Goal: Information Seeking & Learning: Check status

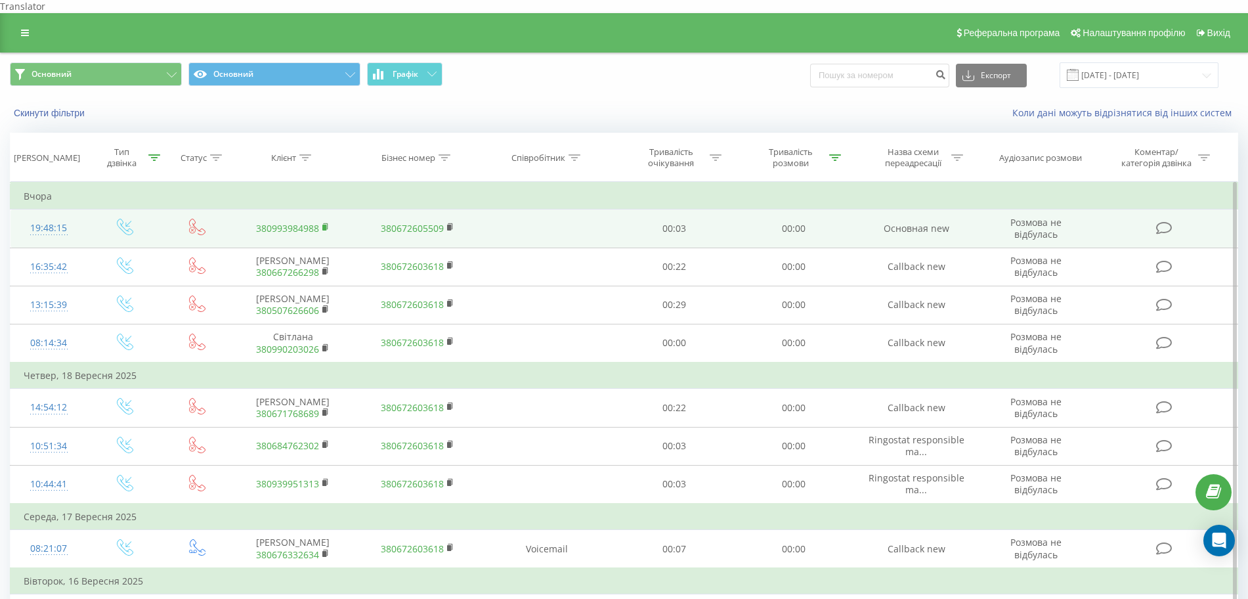
click at [326, 223] on icon at bounding box center [325, 227] width 7 height 9
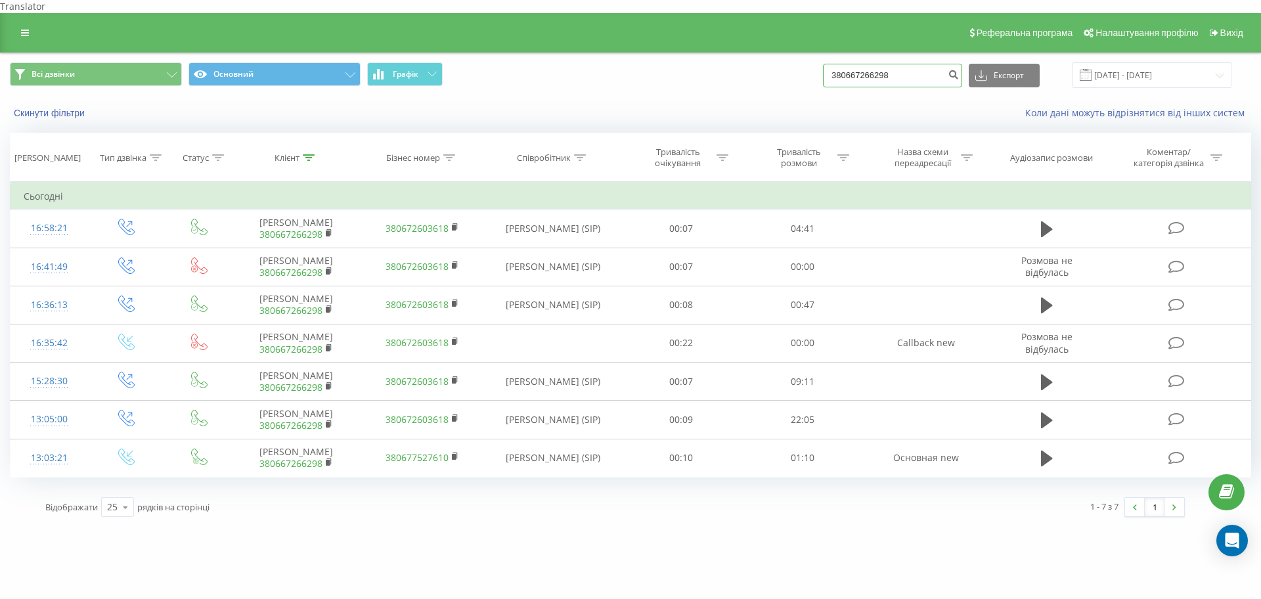
click at [909, 71] on input "380667266298" at bounding box center [892, 76] width 139 height 24
paste input "99398498"
type input "380993984988"
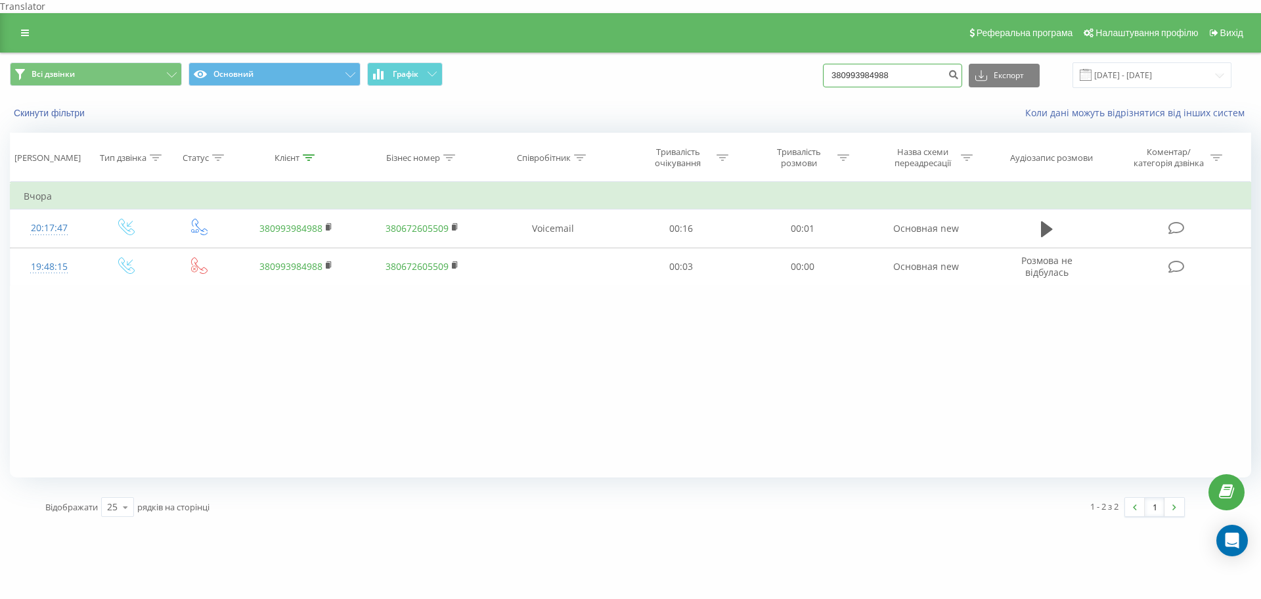
click at [855, 68] on input "380993984988" at bounding box center [892, 76] width 139 height 24
click at [54, 107] on button "Скинути фільтри" at bounding box center [50, 113] width 81 height 12
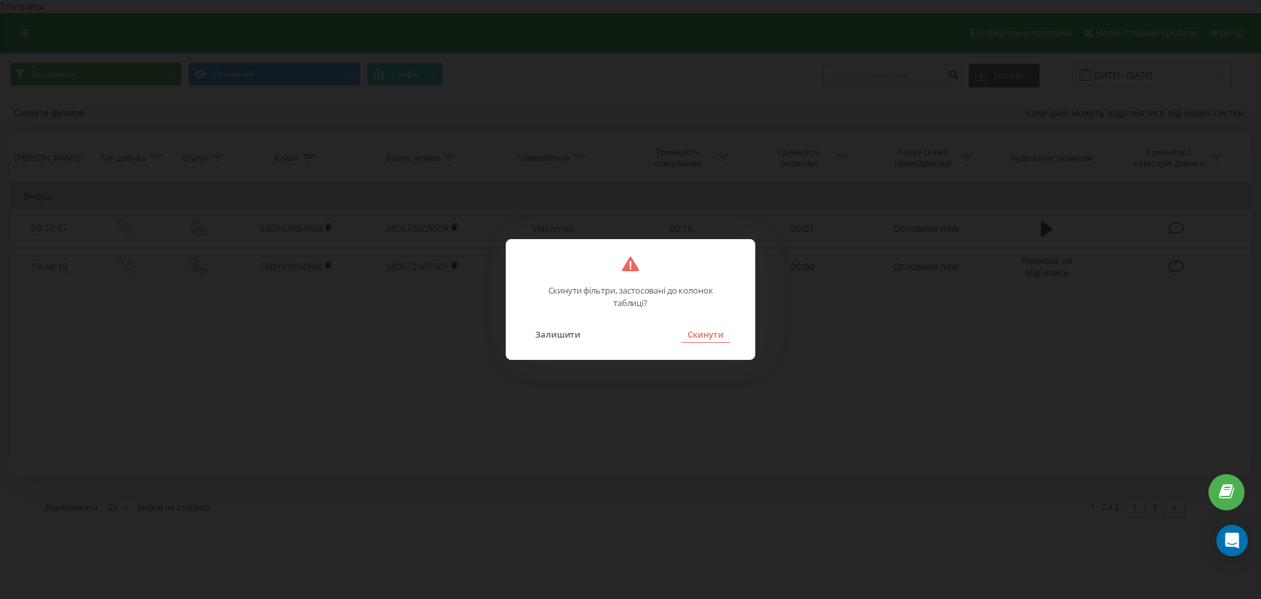
click at [722, 332] on button "Скинути" at bounding box center [705, 334] width 49 height 17
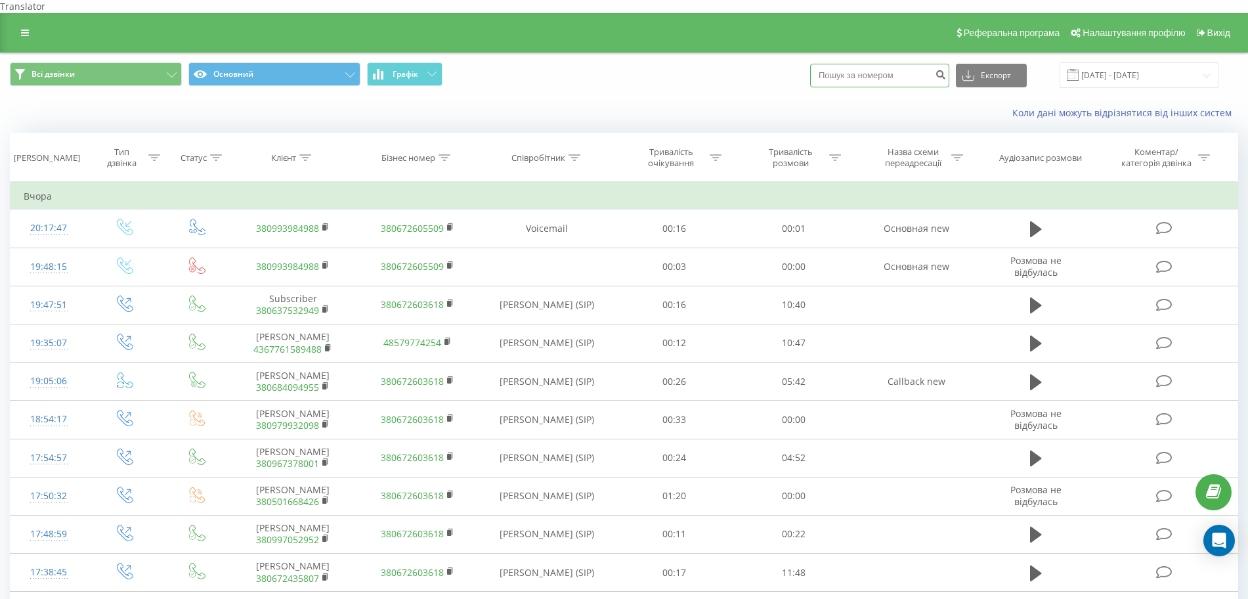
click at [888, 64] on input at bounding box center [879, 76] width 139 height 24
click at [858, 64] on input at bounding box center [879, 76] width 139 height 24
paste input "380993984988"
type input "380993984988"
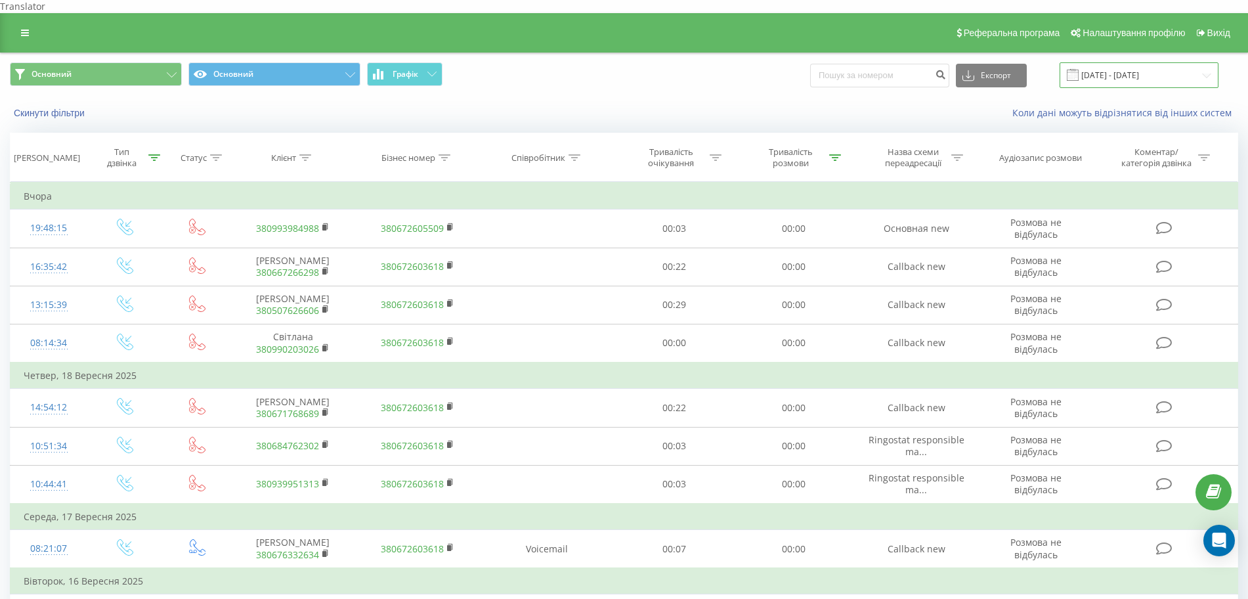
click at [1132, 62] on input "12.09.2025 - 19.09.2025" at bounding box center [1139, 75] width 159 height 26
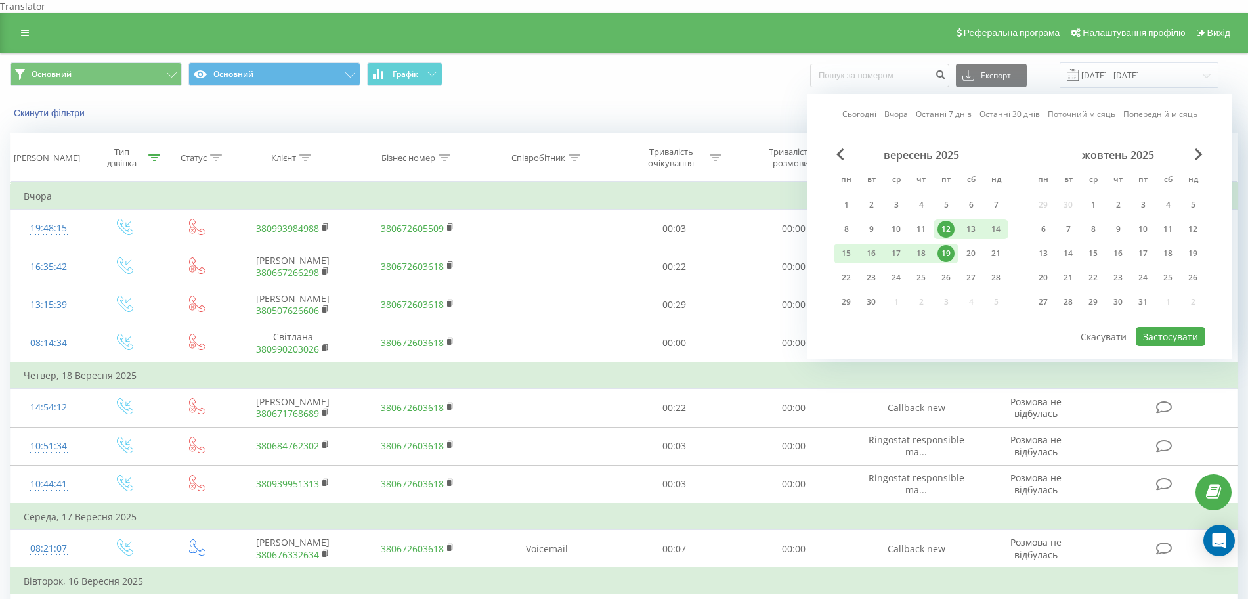
click at [944, 245] on div "19" at bounding box center [946, 253] width 17 height 17
click at [964, 245] on div "20" at bounding box center [970, 253] width 17 height 17
click at [1154, 327] on button "Застосувати" at bounding box center [1171, 336] width 70 height 19
type input "19.09.2025 - 20.09.2025"
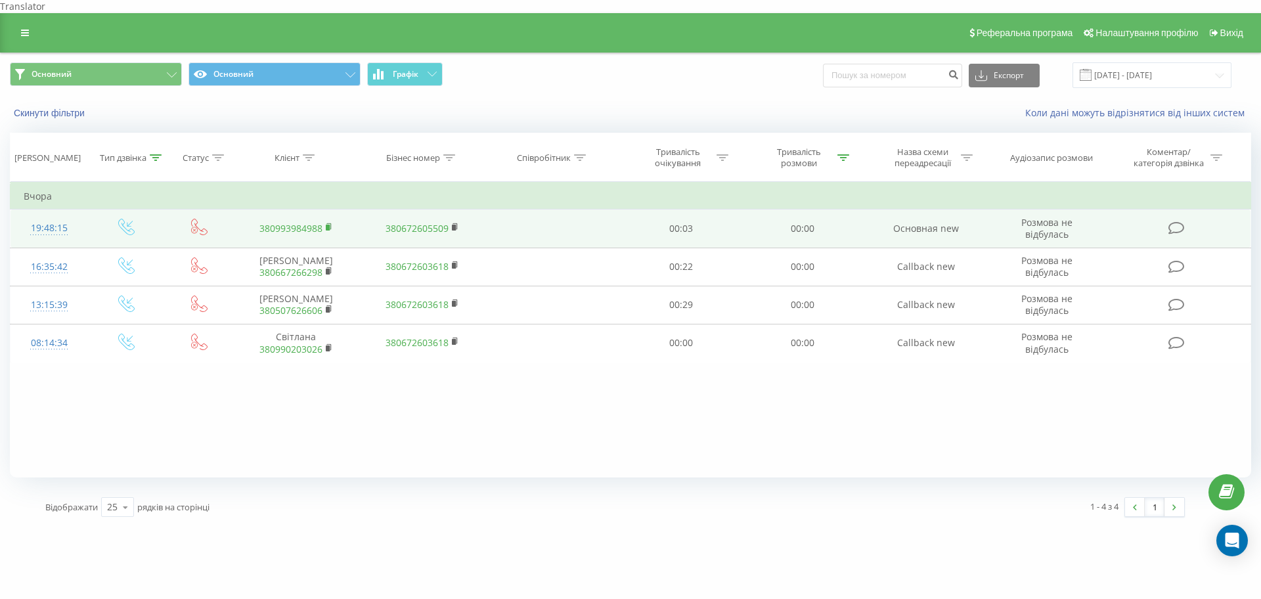
click at [328, 225] on rect at bounding box center [328, 228] width 4 height 6
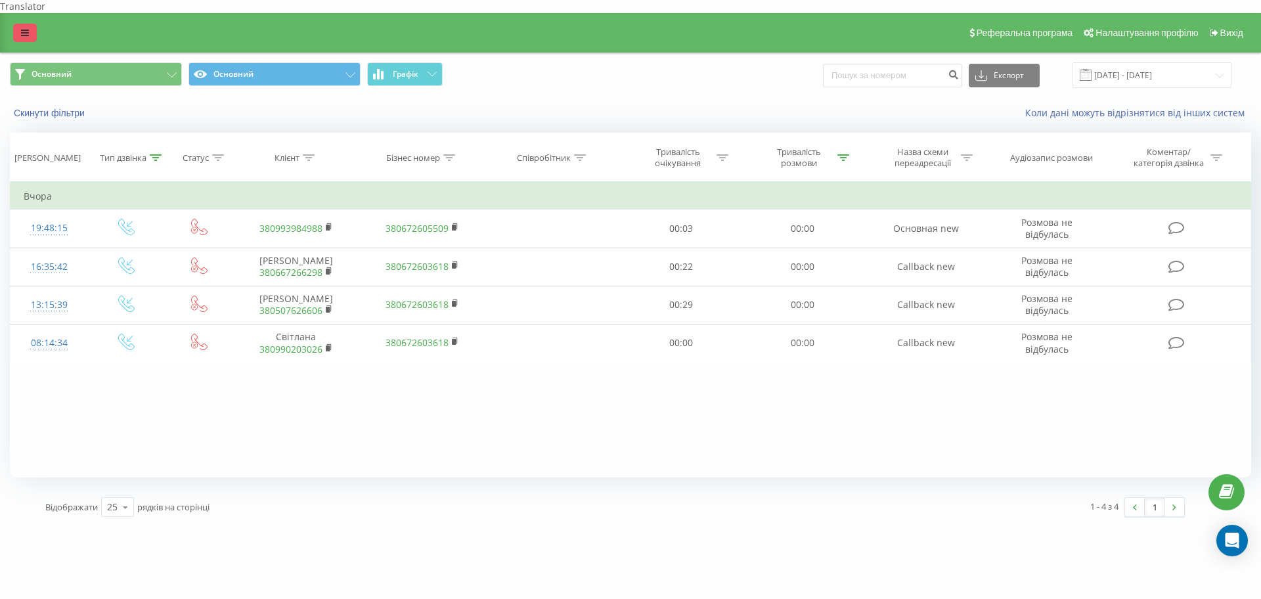
click at [30, 24] on link at bounding box center [25, 33] width 24 height 18
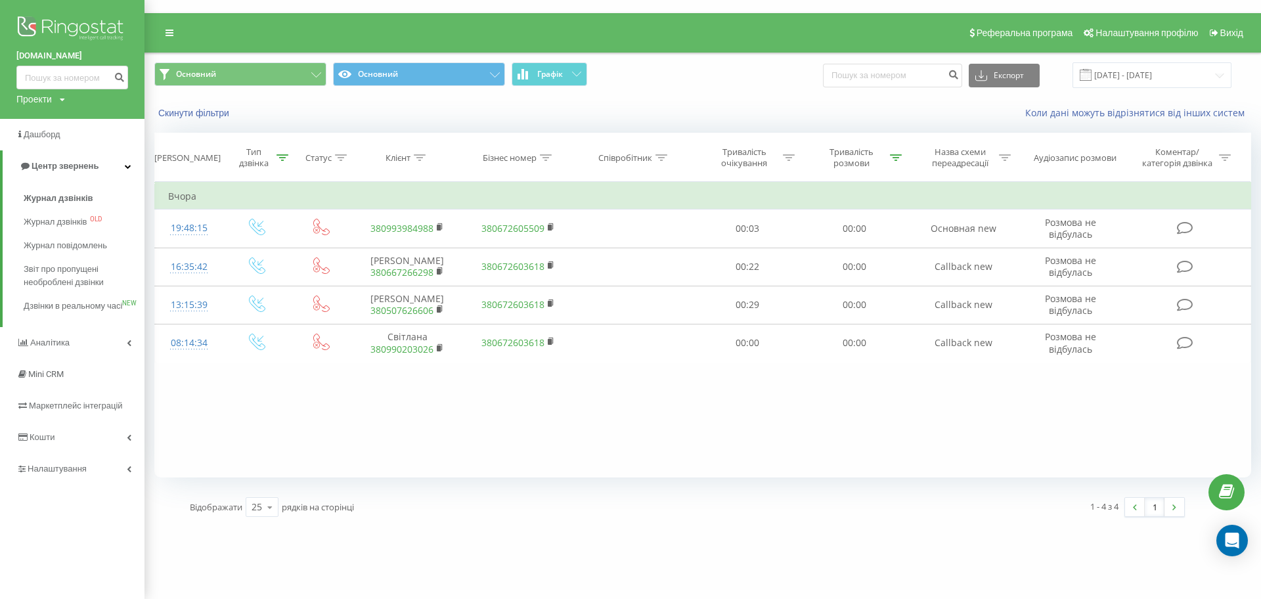
click at [272, 106] on div "Скинути фільтри" at bounding box center [354, 112] width 418 height 13
click at [760, 106] on div "Коли дані можуть відрізнятися вiд інших систем" at bounding box center [911, 112] width 697 height 13
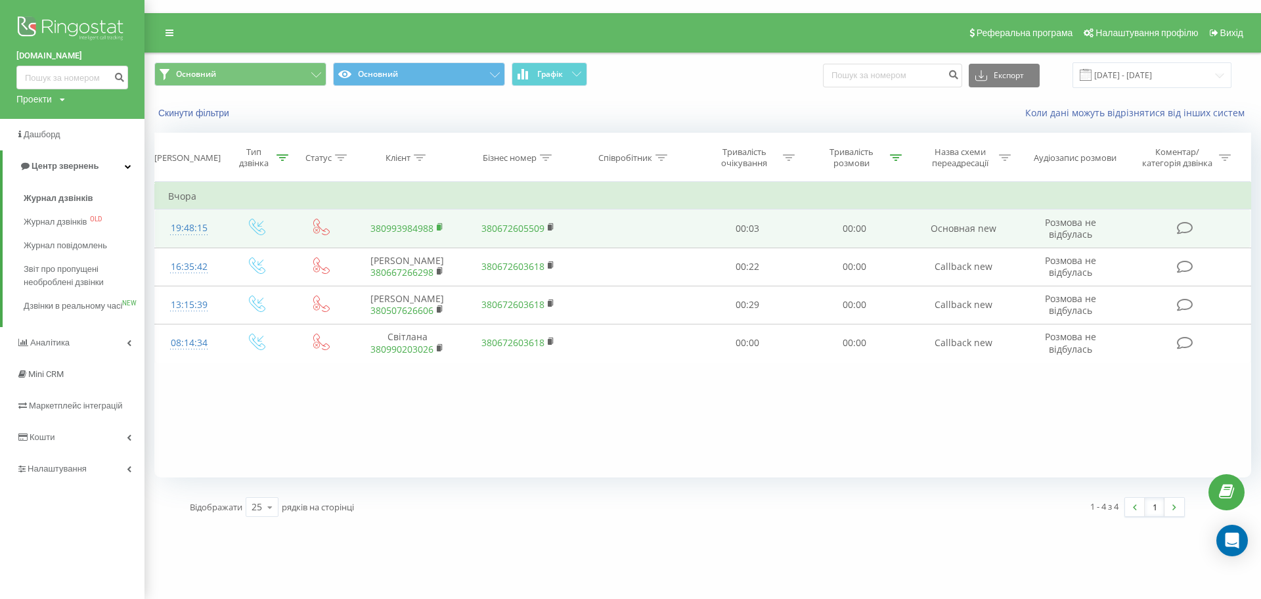
click at [440, 225] on rect at bounding box center [439, 228] width 4 height 6
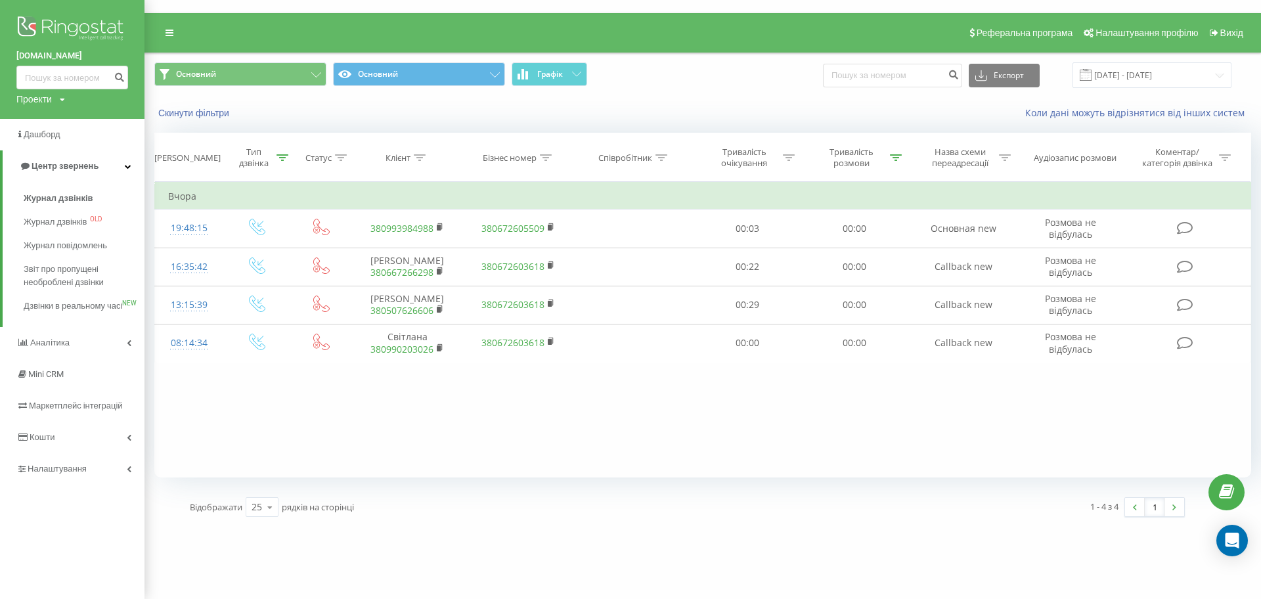
click at [588, 106] on div "Коли дані можуть відрізнятися вiд інших систем" at bounding box center [911, 112] width 697 height 13
click at [43, 197] on span "Журнал дзвінків" at bounding box center [59, 198] width 70 height 13
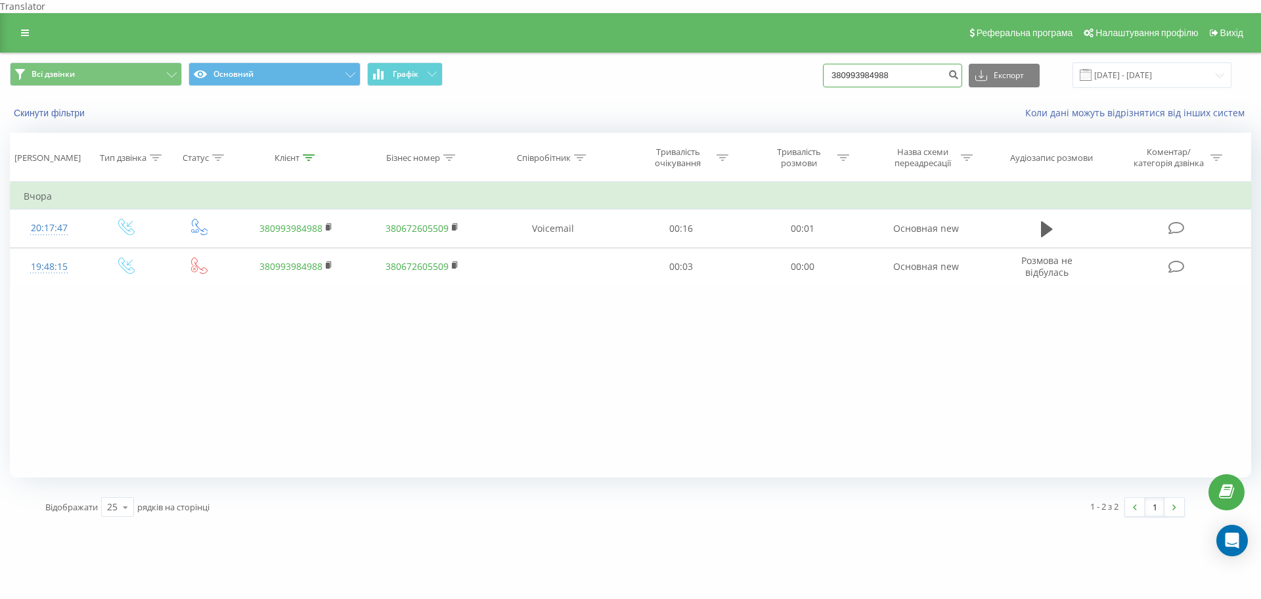
click at [950, 64] on input "380993984988" at bounding box center [892, 76] width 139 height 24
type input "3"
click at [42, 107] on button "Скинути фільтри" at bounding box center [50, 113] width 81 height 12
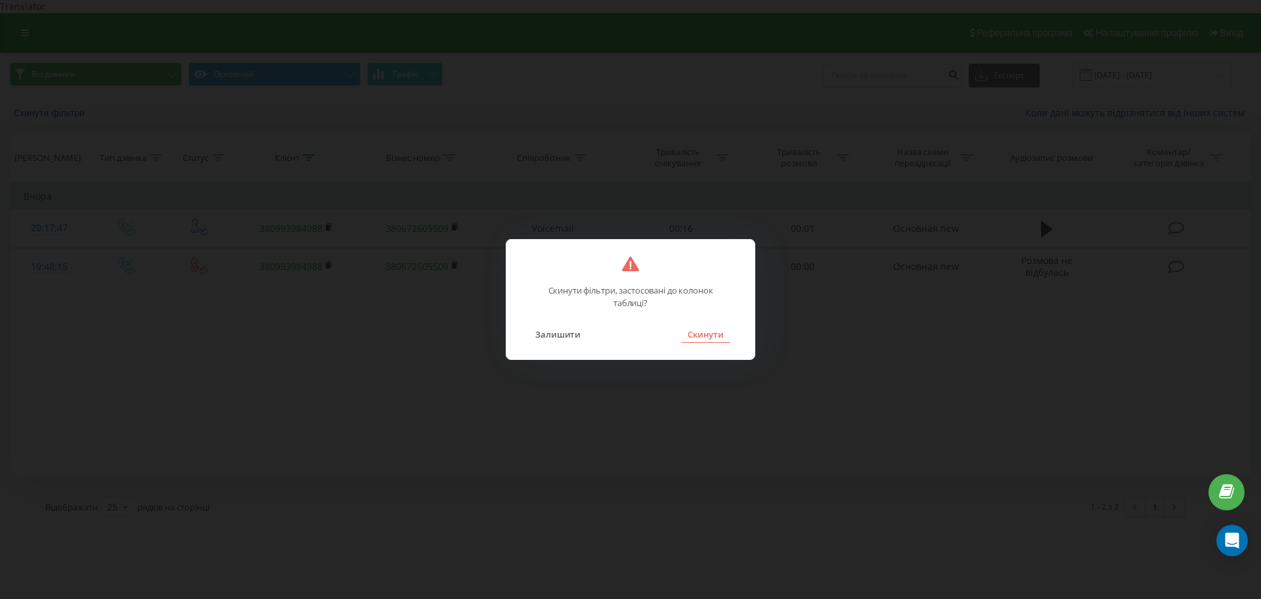
click at [696, 330] on button "Скинути" at bounding box center [705, 334] width 49 height 17
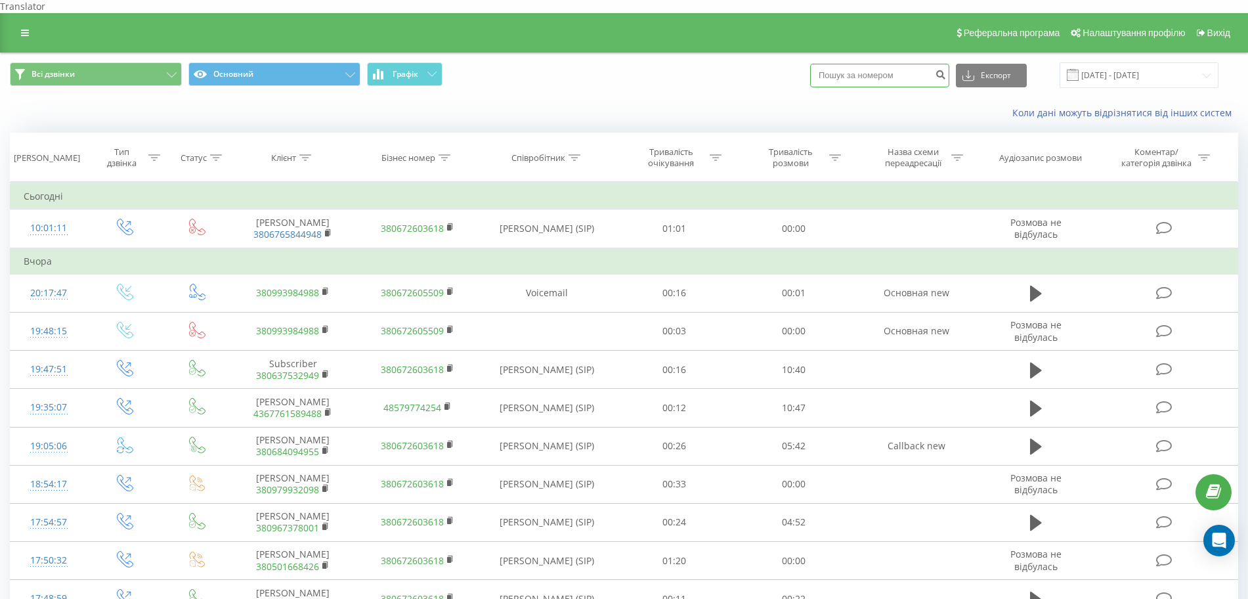
click at [887, 70] on input at bounding box center [879, 76] width 139 height 24
paste input "0979932098"
type input "0979932098"
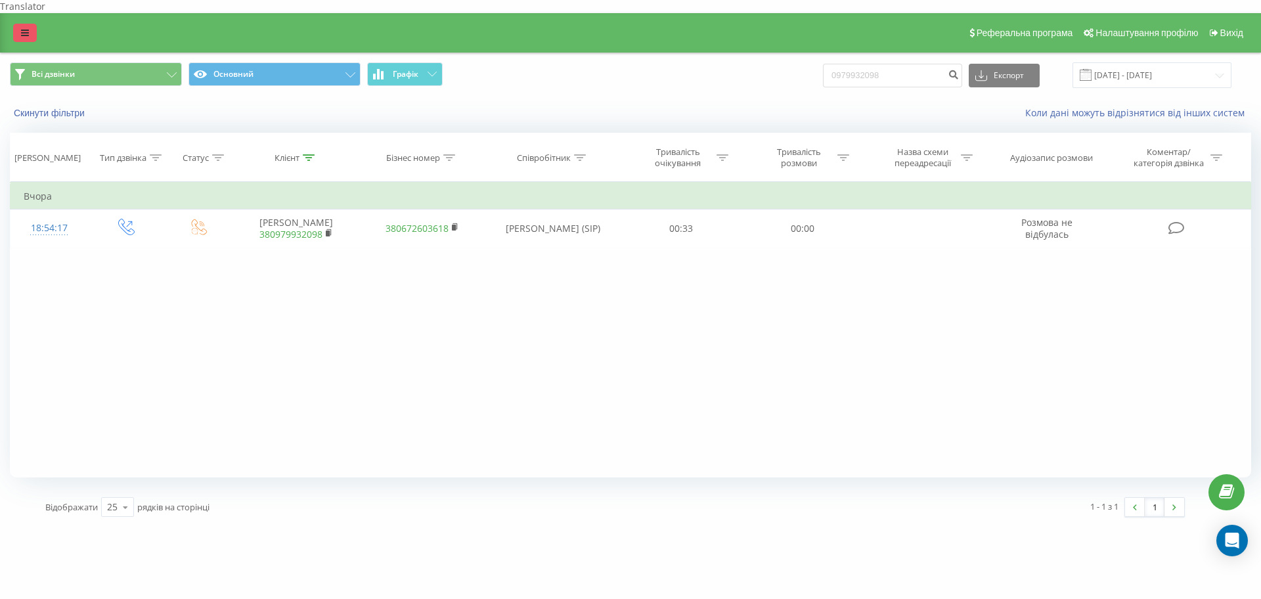
click at [25, 28] on icon at bounding box center [25, 32] width 8 height 9
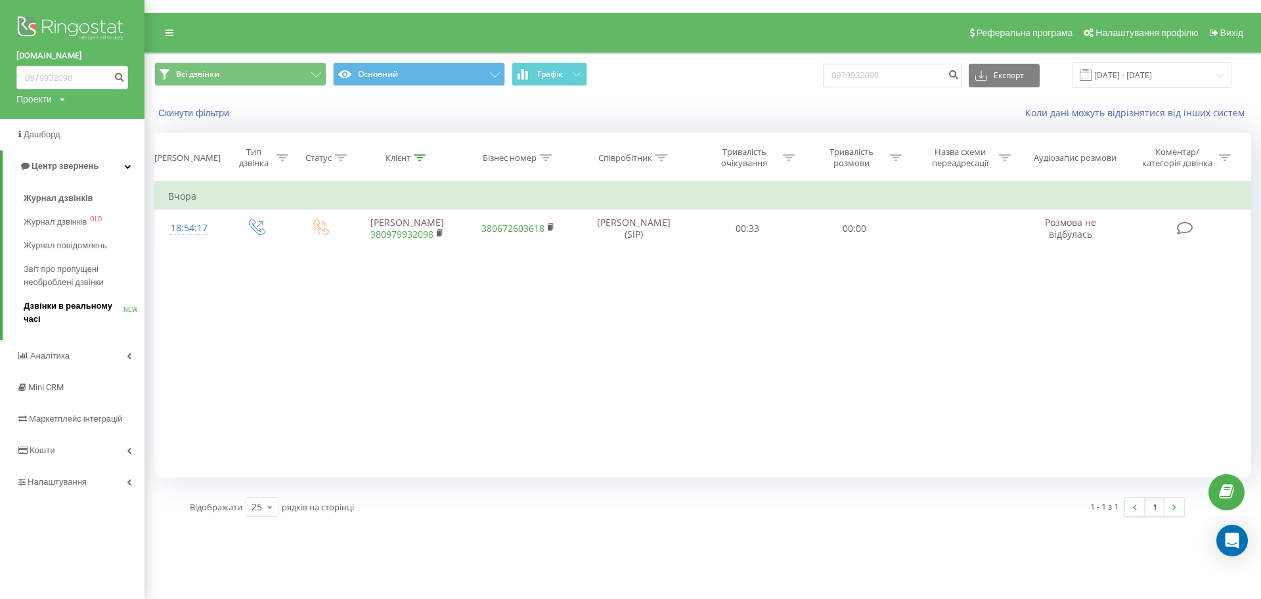
click at [111, 300] on span "Дзвінки в реальному часі" at bounding box center [74, 312] width 100 height 26
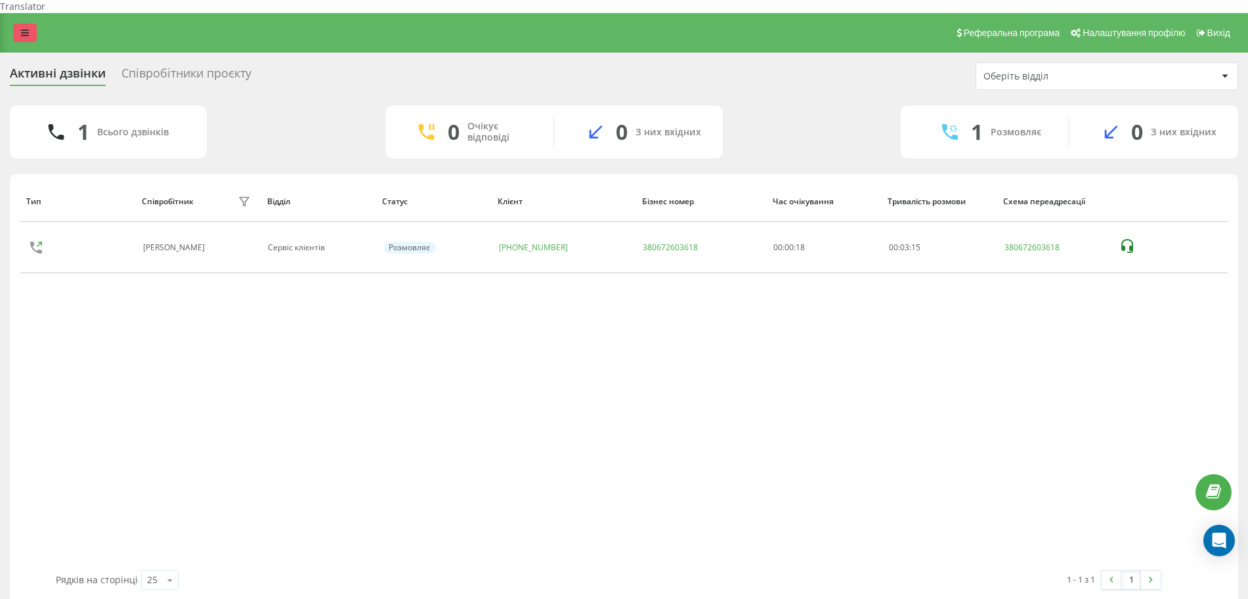
click at [16, 24] on link at bounding box center [25, 33] width 24 height 18
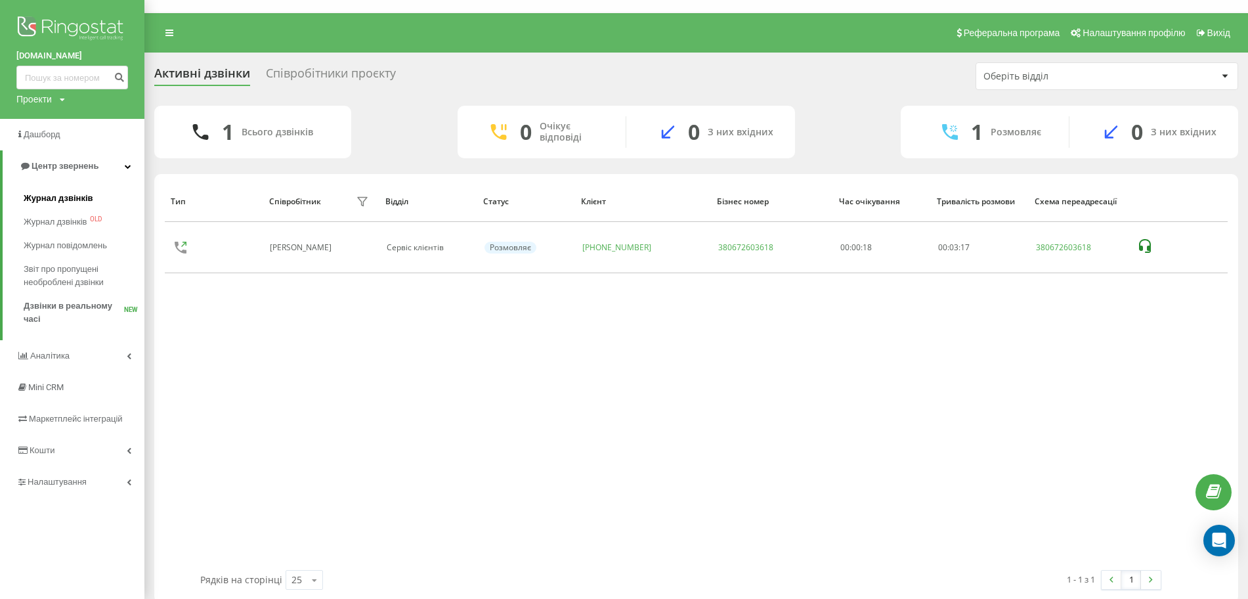
click at [60, 200] on span "Журнал дзвінків" at bounding box center [59, 198] width 70 height 13
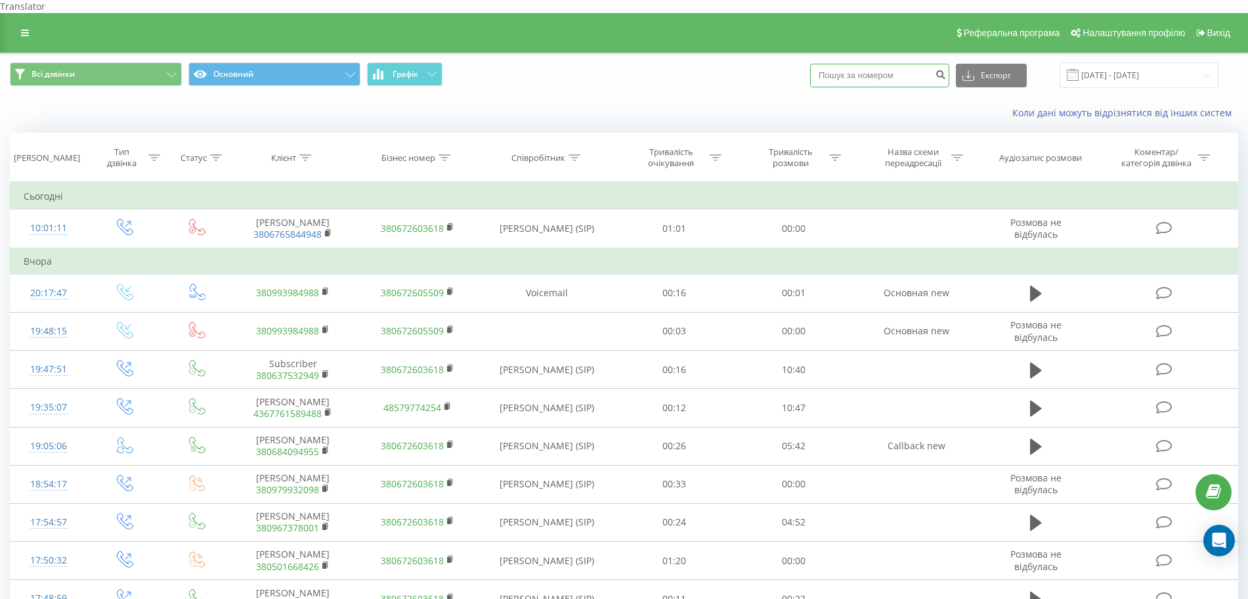
click at [836, 64] on input at bounding box center [879, 76] width 139 height 24
paste input "380993984988"
type input "380993984988"
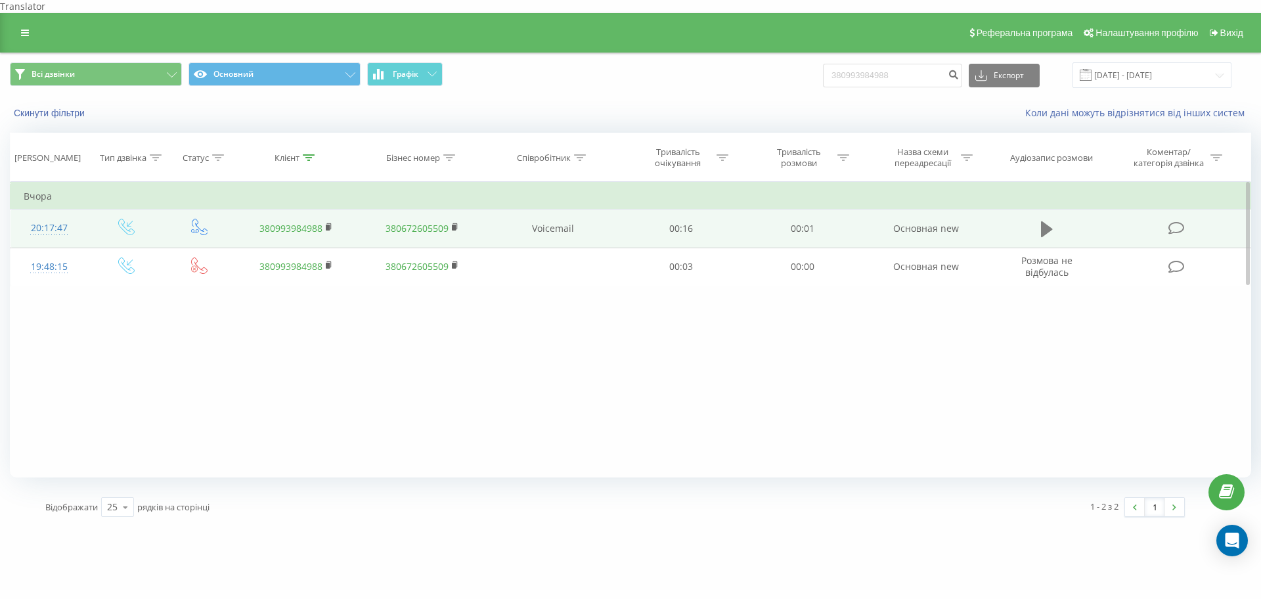
click at [1050, 221] on icon at bounding box center [1047, 229] width 12 height 16
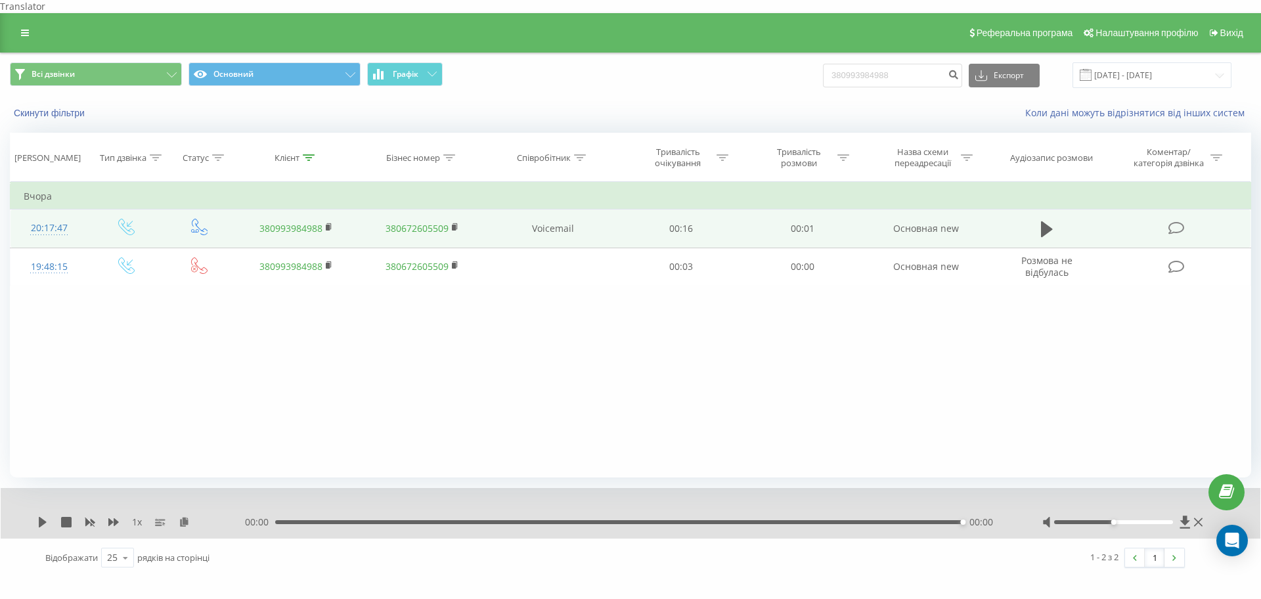
click at [878, 79] on div "Всі дзвінки Основний Графік 380993984988 Експорт .csv .xls .xlsx 20.06.2025 - 2…" at bounding box center [630, 75] width 1259 height 44
click at [909, 66] on input "380993984988" at bounding box center [892, 76] width 139 height 24
paste input "0680268082"
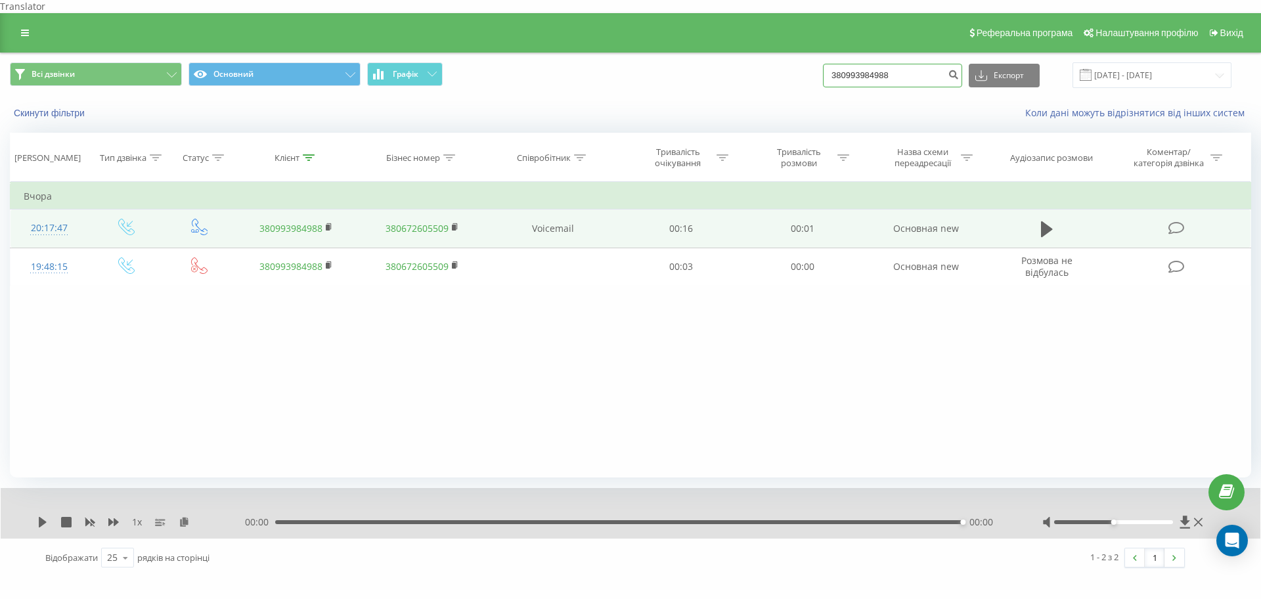
type input "0680268082"
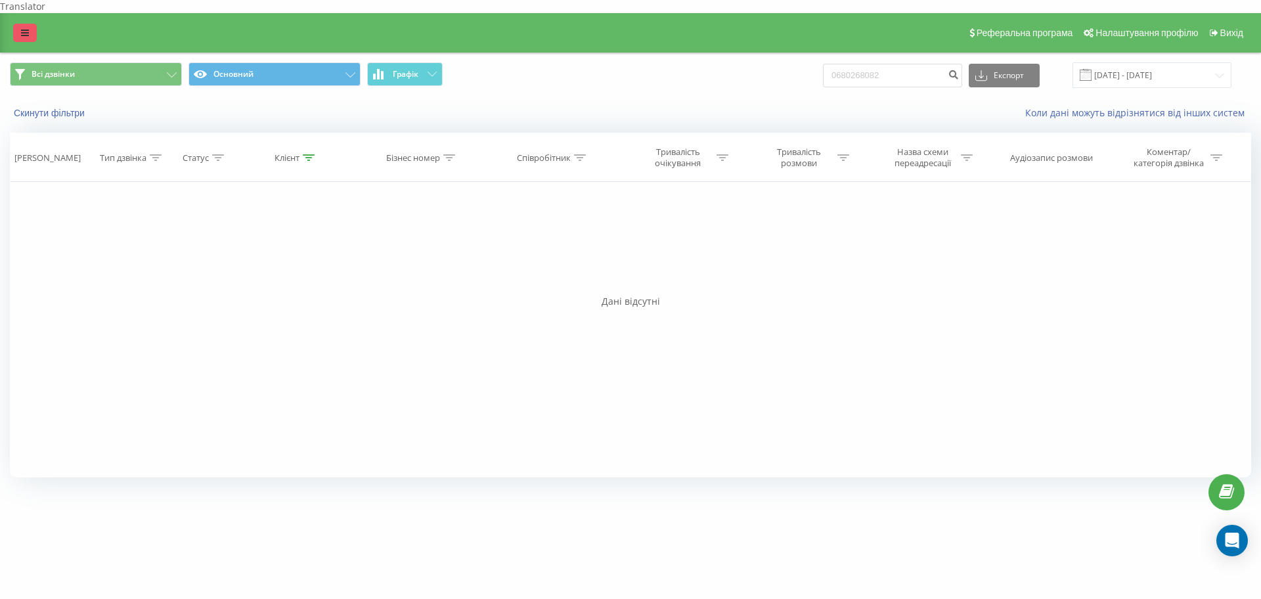
click at [28, 28] on icon at bounding box center [25, 32] width 8 height 9
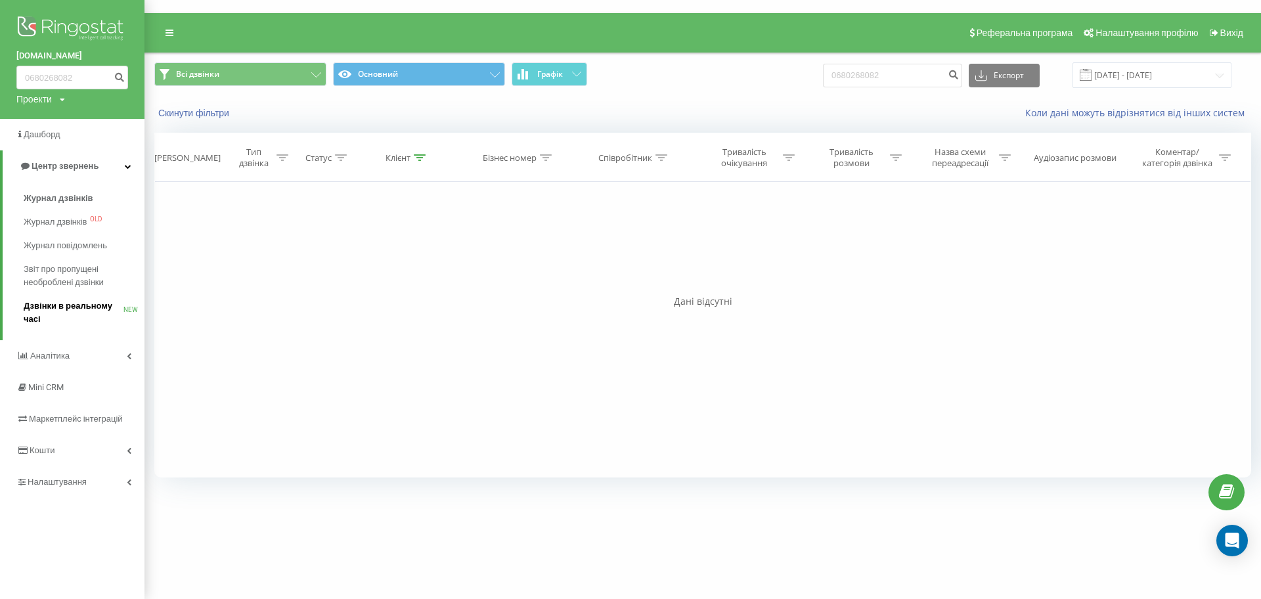
click at [64, 305] on span "Дзвінки в реальному часі" at bounding box center [74, 312] width 100 height 26
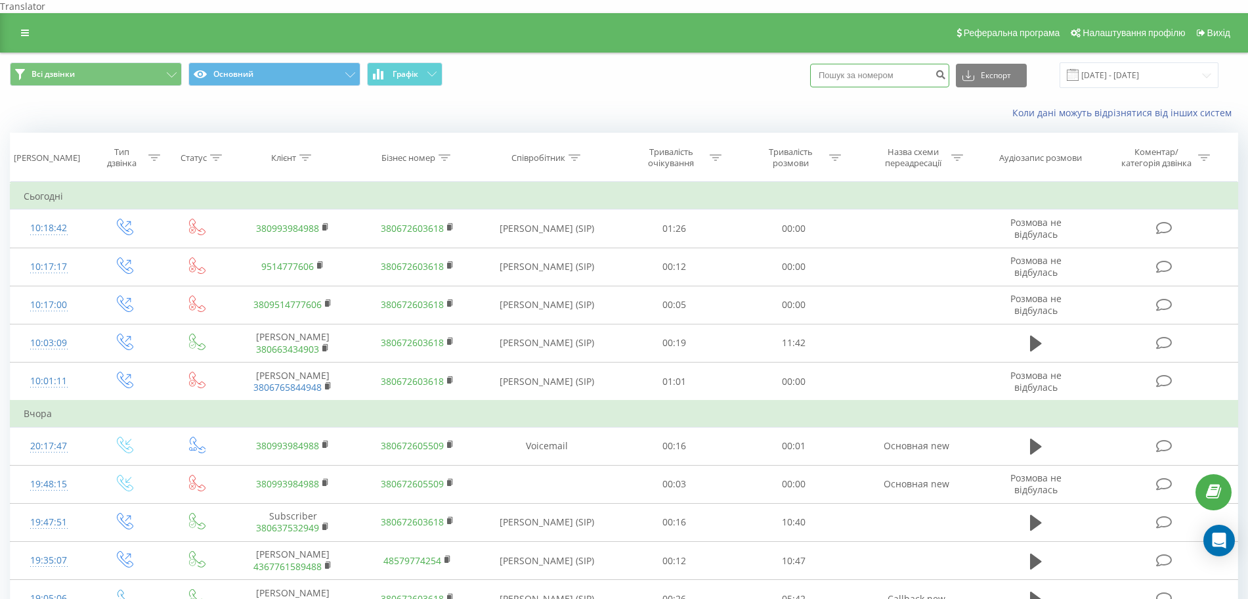
click at [893, 66] on input at bounding box center [879, 76] width 139 height 24
paste input "0 67 247 0088"
type input "0 67 247 0088"
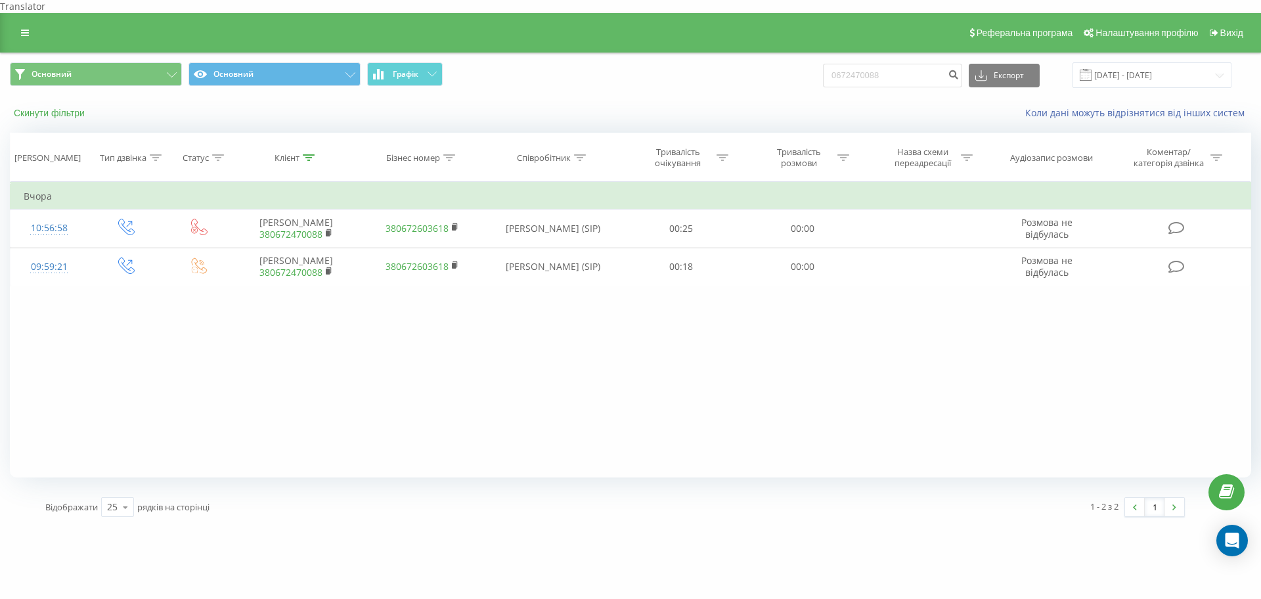
click at [62, 107] on button "Скинути фільтри" at bounding box center [50, 113] width 81 height 12
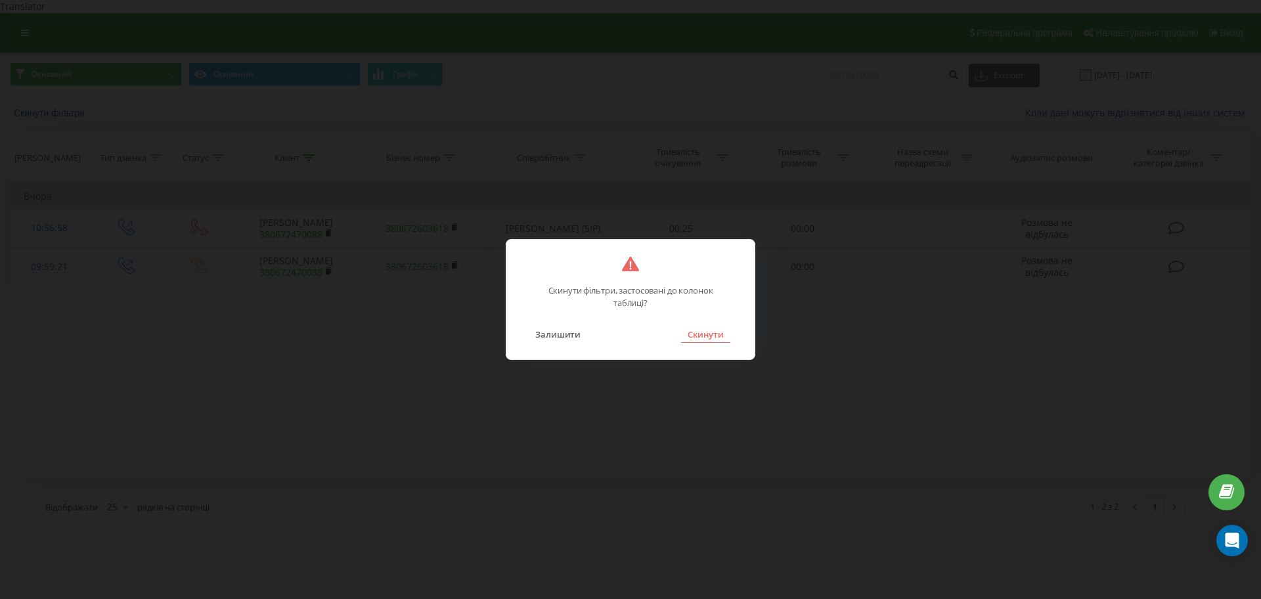
click at [695, 333] on button "Скинути" at bounding box center [705, 334] width 49 height 17
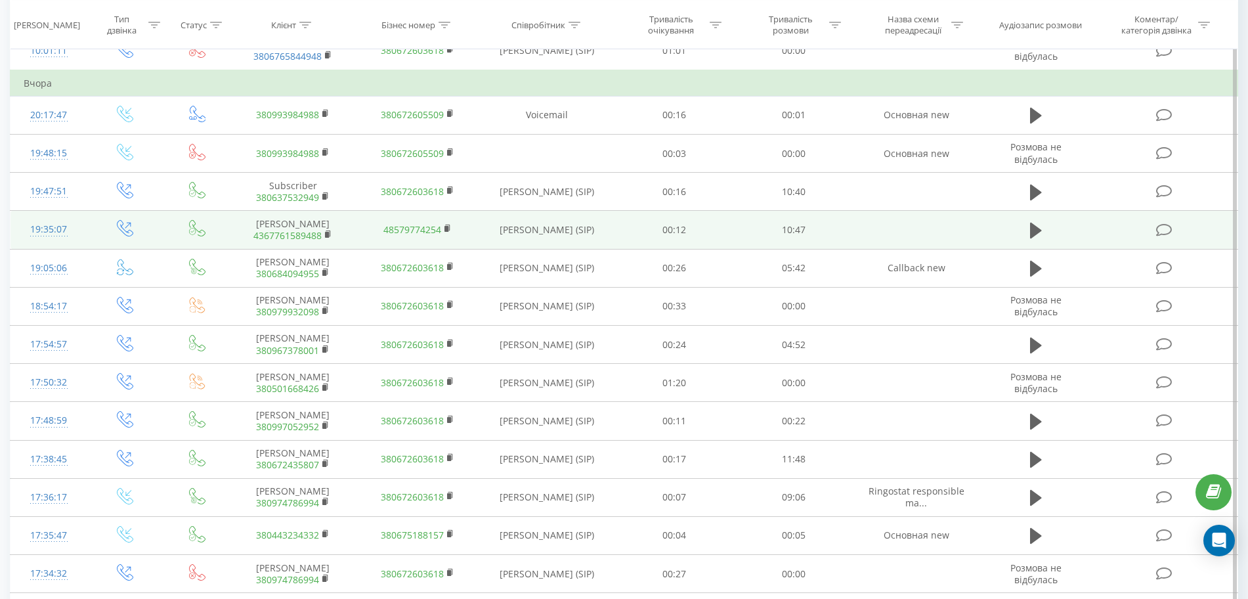
scroll to position [410, 0]
